Goal: Information Seeking & Learning: Learn about a topic

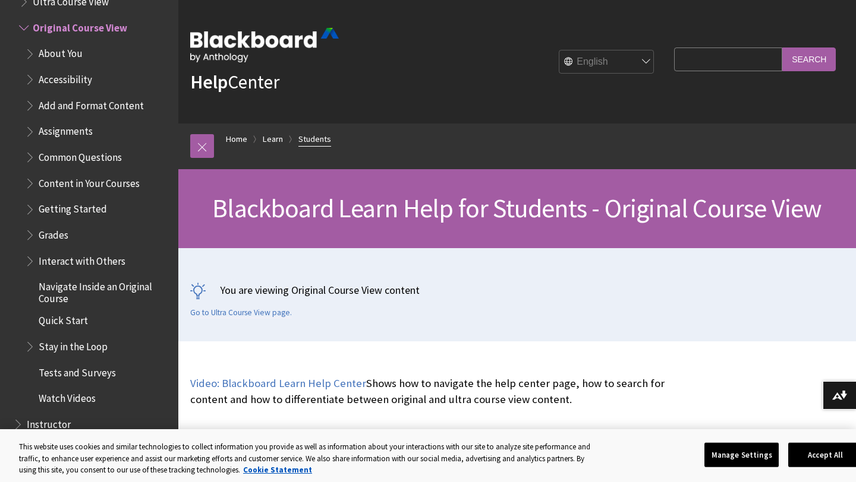
click at [314, 138] on link "Students" at bounding box center [314, 139] width 33 height 15
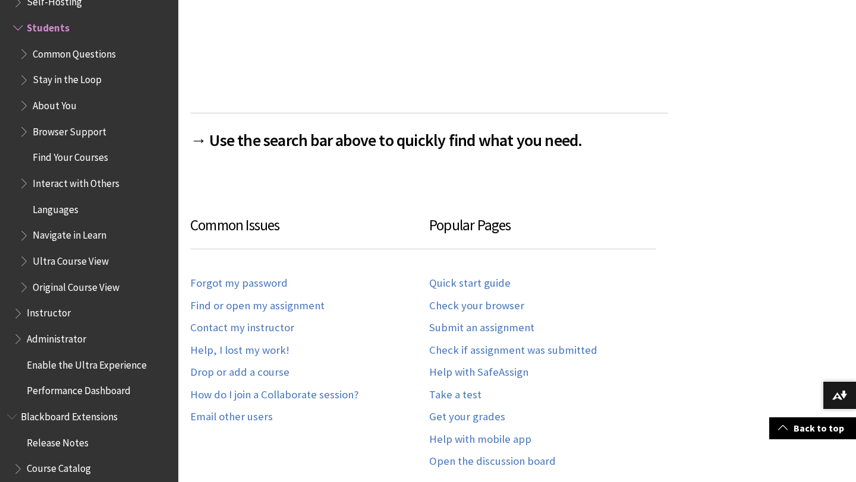
scroll to position [515, 0]
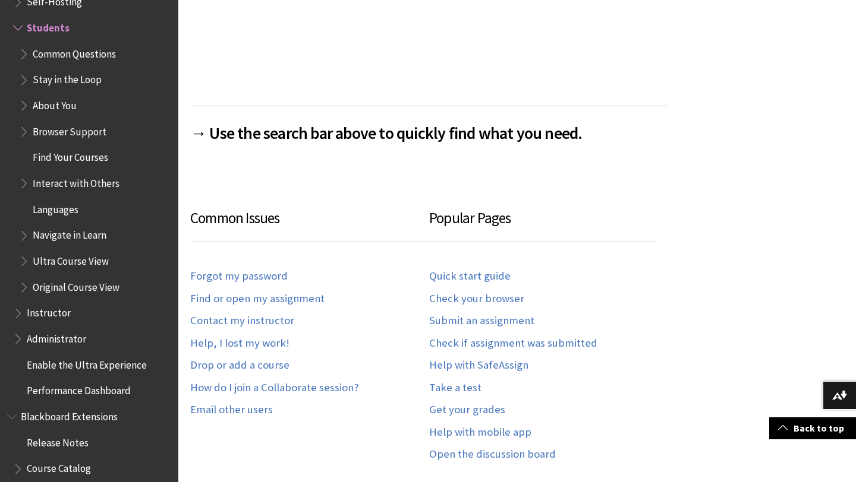
click at [90, 67] on ul "Common Questions Stay in the Loop About You Browser Support Find Your Courses I…" at bounding box center [92, 171] width 158 height 254
click at [90, 74] on span "Stay in the Loop" at bounding box center [67, 78] width 69 height 16
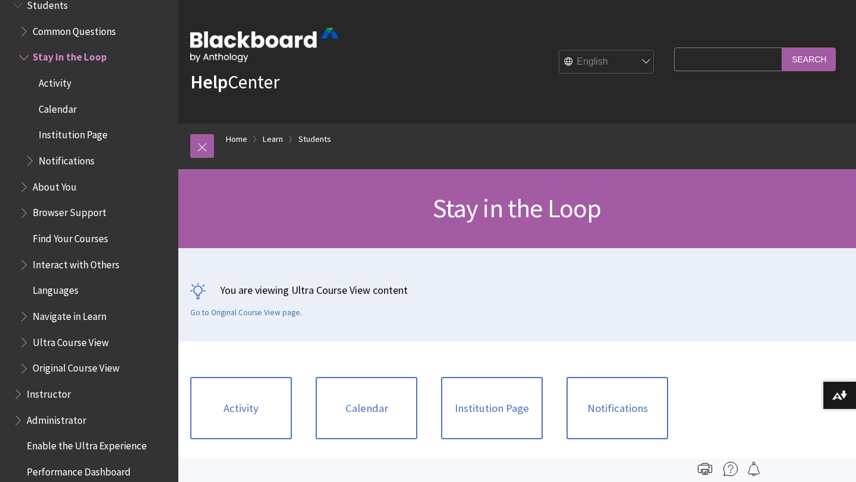
scroll to position [1131, 0]
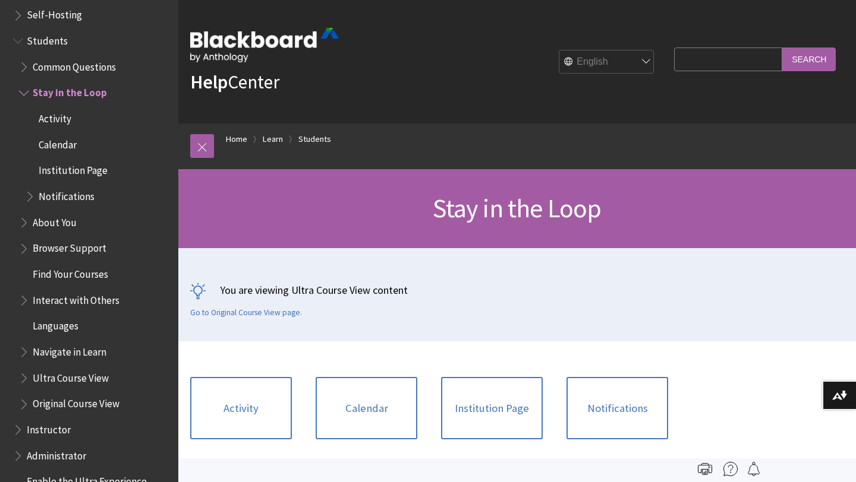
click at [93, 76] on span "Common Questions" at bounding box center [95, 67] width 152 height 20
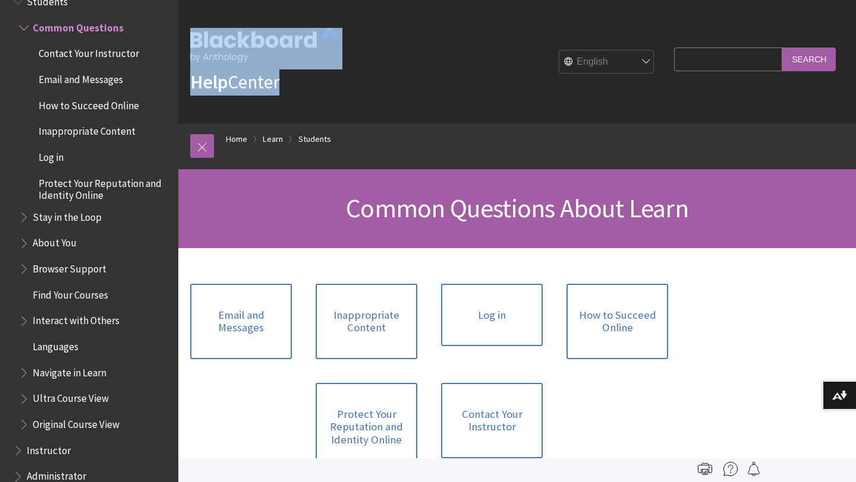
drag, startPoint x: 590, startPoint y: 65, endPoint x: 675, endPoint y: 99, distance: 91.2
click at [675, 99] on div "Help Center English عربية Català Cymraeg Deutsch Español Suomi Français עברית I…" at bounding box center [516, 62] width 677 height 124
click at [753, 59] on input "Search Query" at bounding box center [728, 59] width 108 height 23
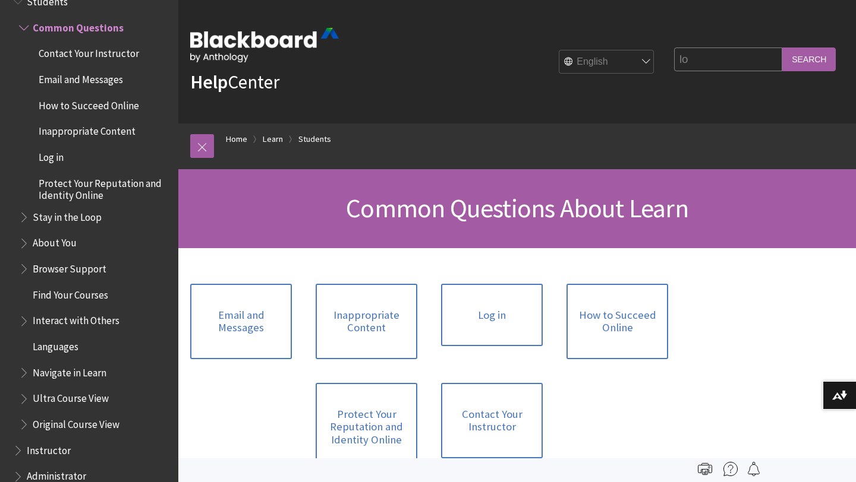
type input "l"
type input "classmate"
click at [782, 48] on input "Search" at bounding box center [808, 59] width 53 height 23
